Goal: Task Accomplishment & Management: Manage account settings

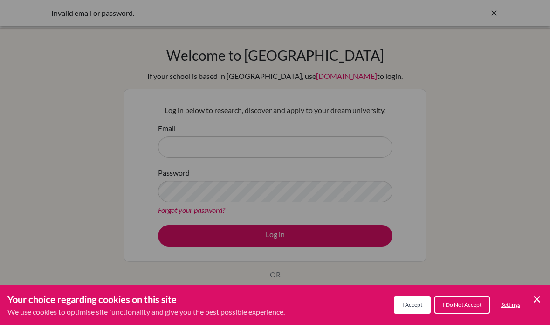
scroll to position [97, 0]
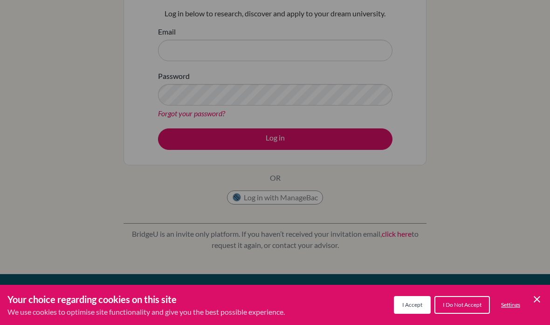
click at [539, 303] on icon "Cookie Control Close Icon" at bounding box center [537, 298] width 11 height 11
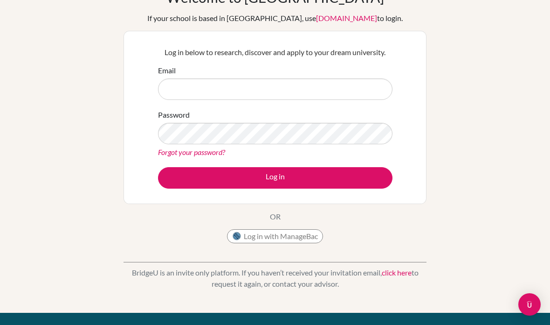
scroll to position [57, 0]
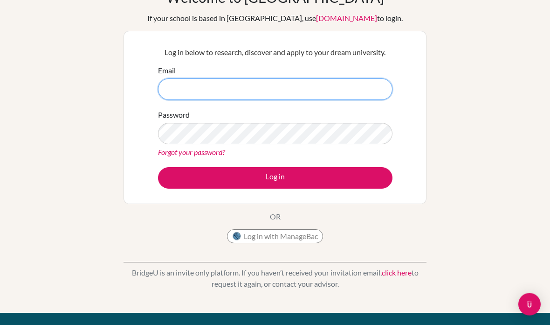
click at [179, 93] on input "Email" at bounding box center [275, 89] width 235 height 21
type input "[EMAIL_ADDRESS][DOMAIN_NAME]"
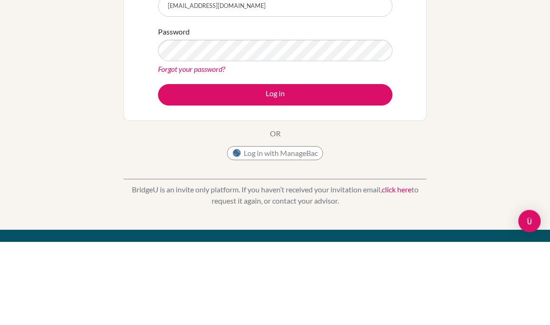
click at [325, 167] on button "Log in" at bounding box center [275, 177] width 235 height 21
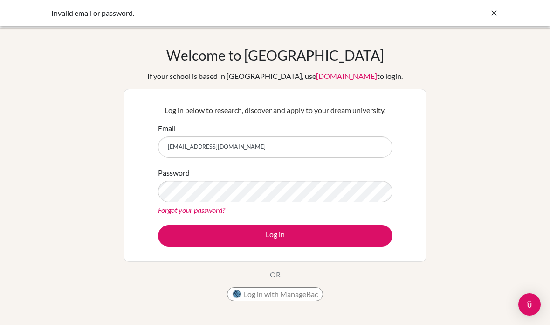
click at [179, 244] on button "Log in" at bounding box center [275, 235] width 235 height 21
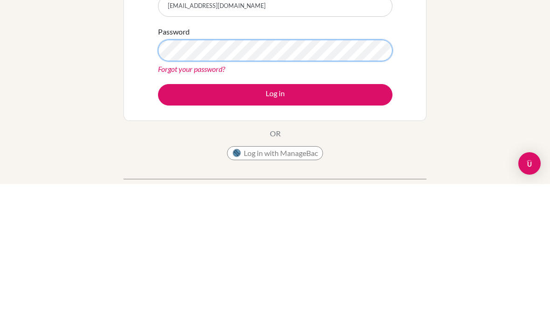
click at [275, 225] on button "Log in" at bounding box center [275, 235] width 235 height 21
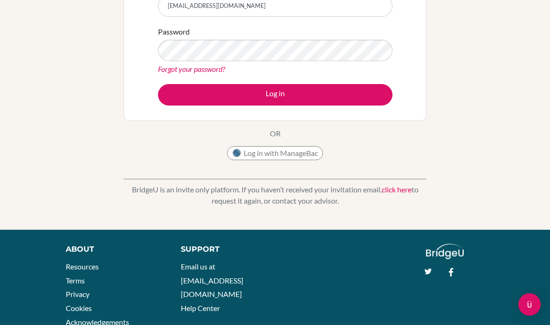
click at [264, 92] on button "Log in" at bounding box center [275, 94] width 235 height 21
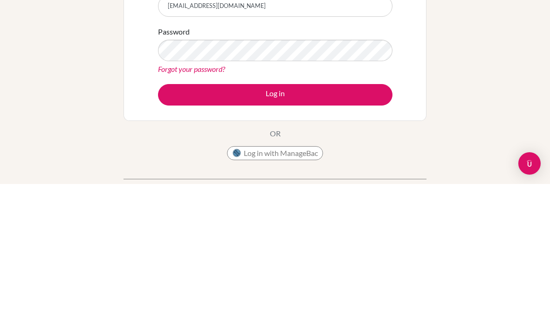
click at [224, 205] on link "Forgot your password?" at bounding box center [191, 209] width 67 height 9
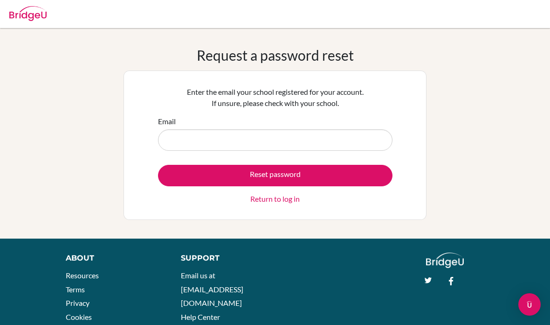
click at [248, 140] on input "Email" at bounding box center [275, 139] width 235 height 21
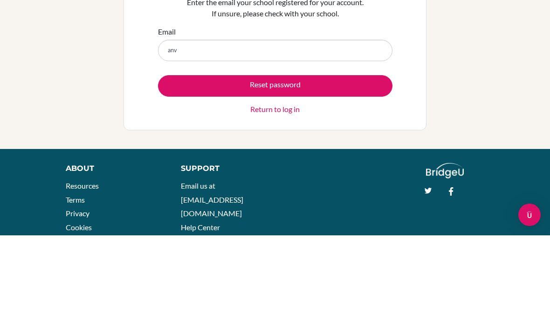
type input "[EMAIL_ADDRESS][DOMAIN_NAME]"
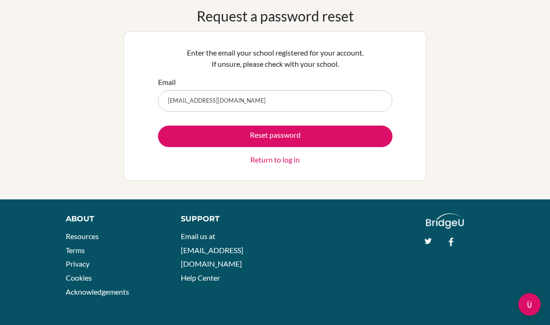
click at [252, 139] on button "Reset password" at bounding box center [275, 135] width 235 height 21
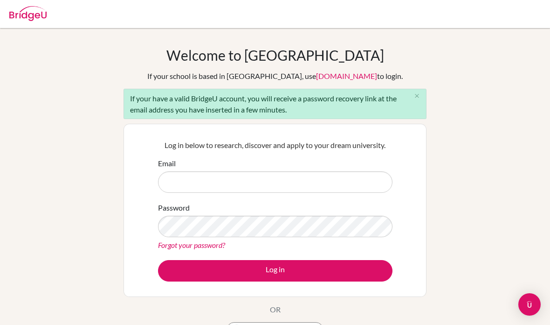
click at [228, 182] on input "Email" at bounding box center [275, 181] width 235 height 21
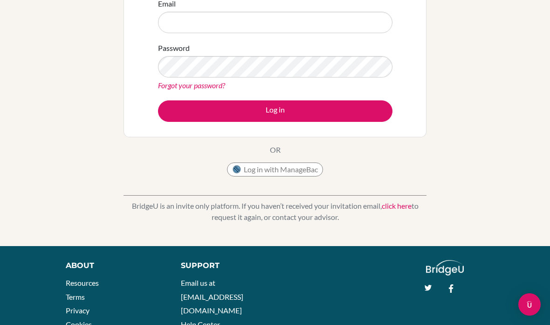
scroll to position [160, 0]
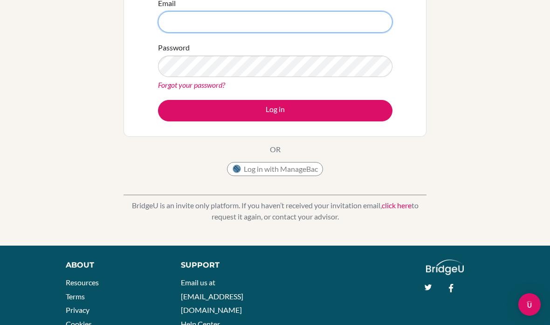
click at [333, 14] on input "Email" at bounding box center [275, 21] width 235 height 21
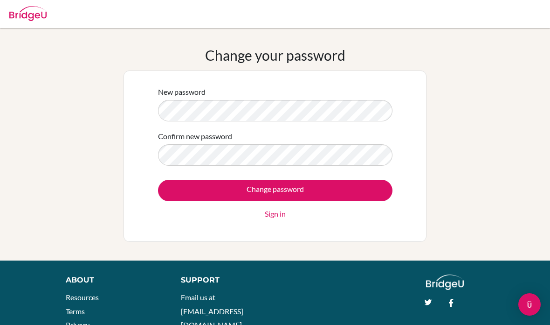
scroll to position [60, 0]
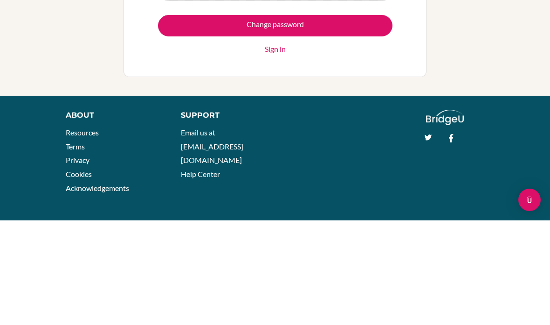
click at [317, 119] on input "Change password" at bounding box center [275, 129] width 235 height 21
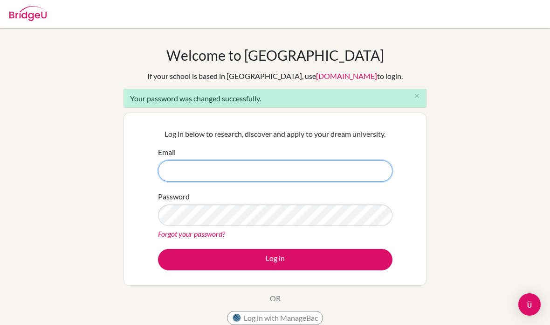
click at [268, 175] on input "Email" at bounding box center [275, 170] width 235 height 21
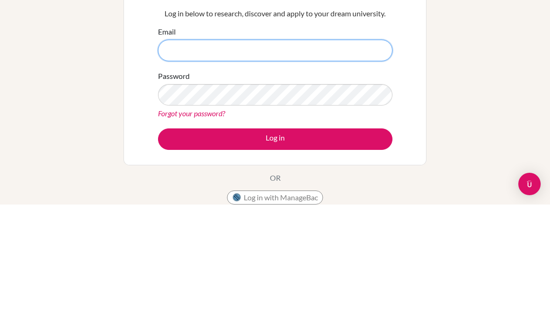
scroll to position [120, 0]
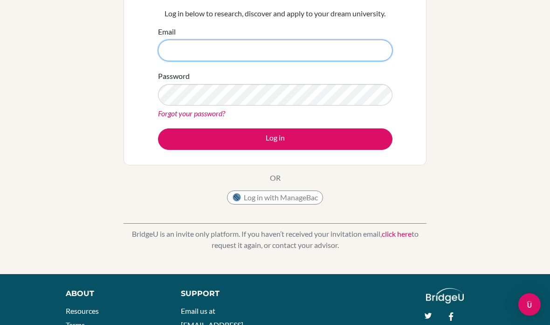
type input "[EMAIL_ADDRESS][DOMAIN_NAME]"
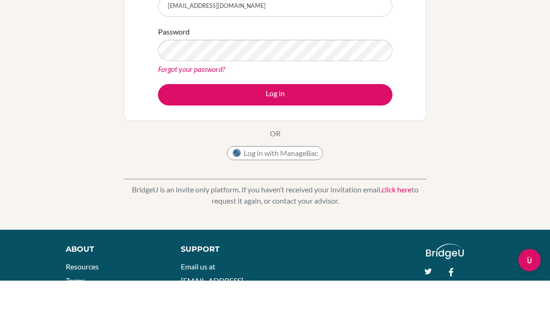
click at [302, 128] on button "Log in" at bounding box center [275, 138] width 235 height 21
